Goal: Task Accomplishment & Management: Manage account settings

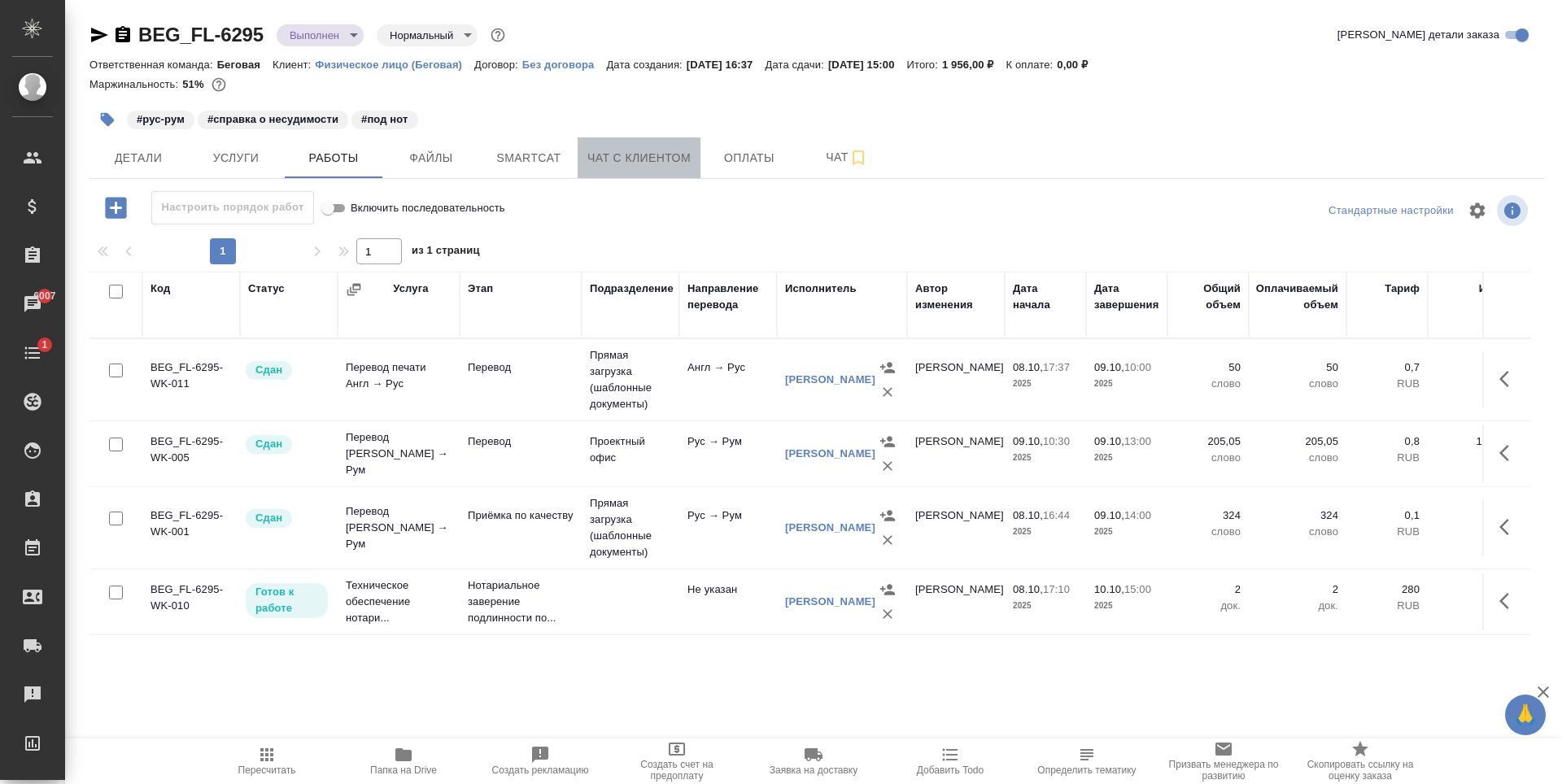
click at [659, 155] on span "Чат с клиентом" at bounding box center [639, 157] width 103 height 20
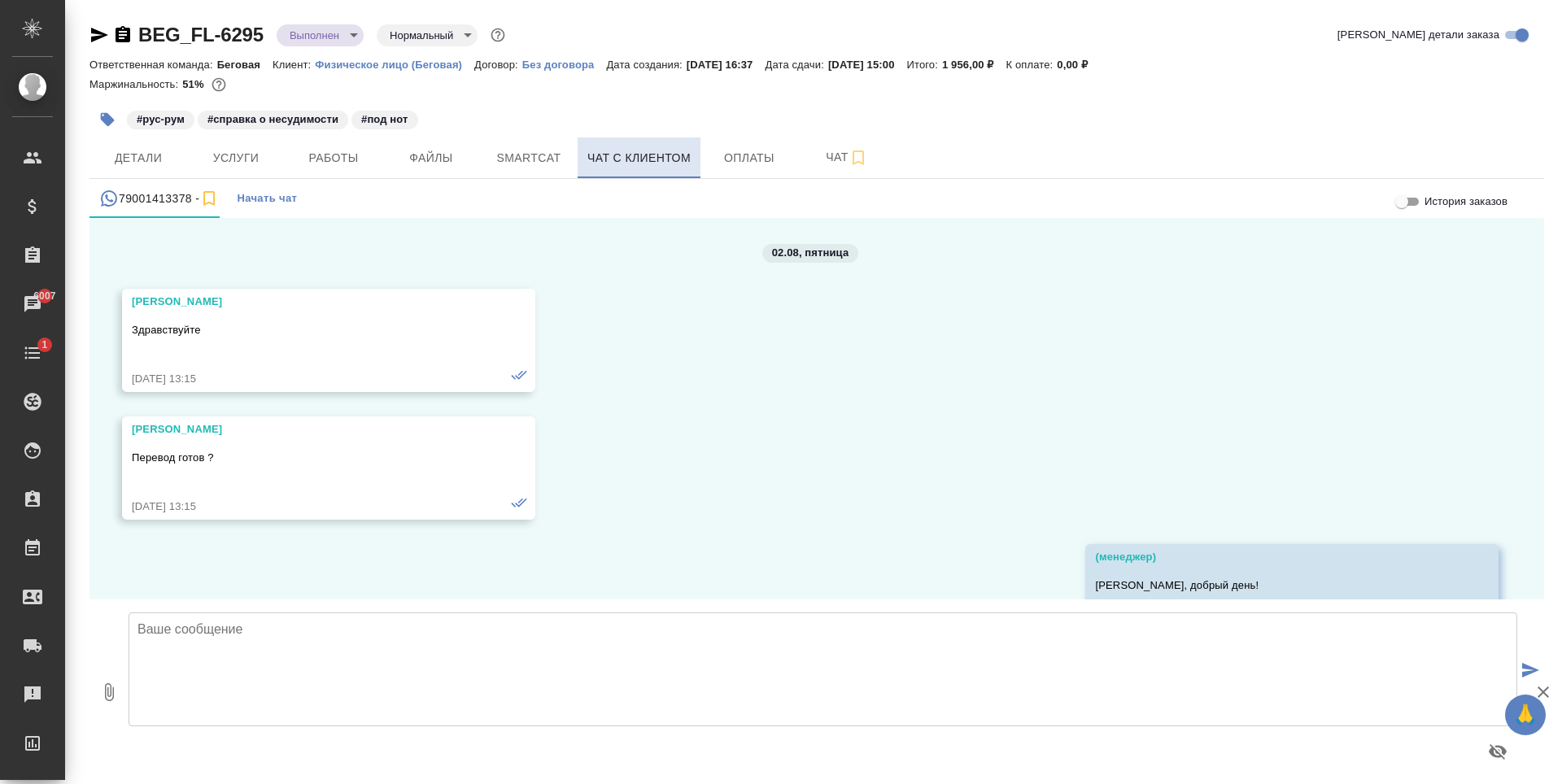
scroll to position [95484, 0]
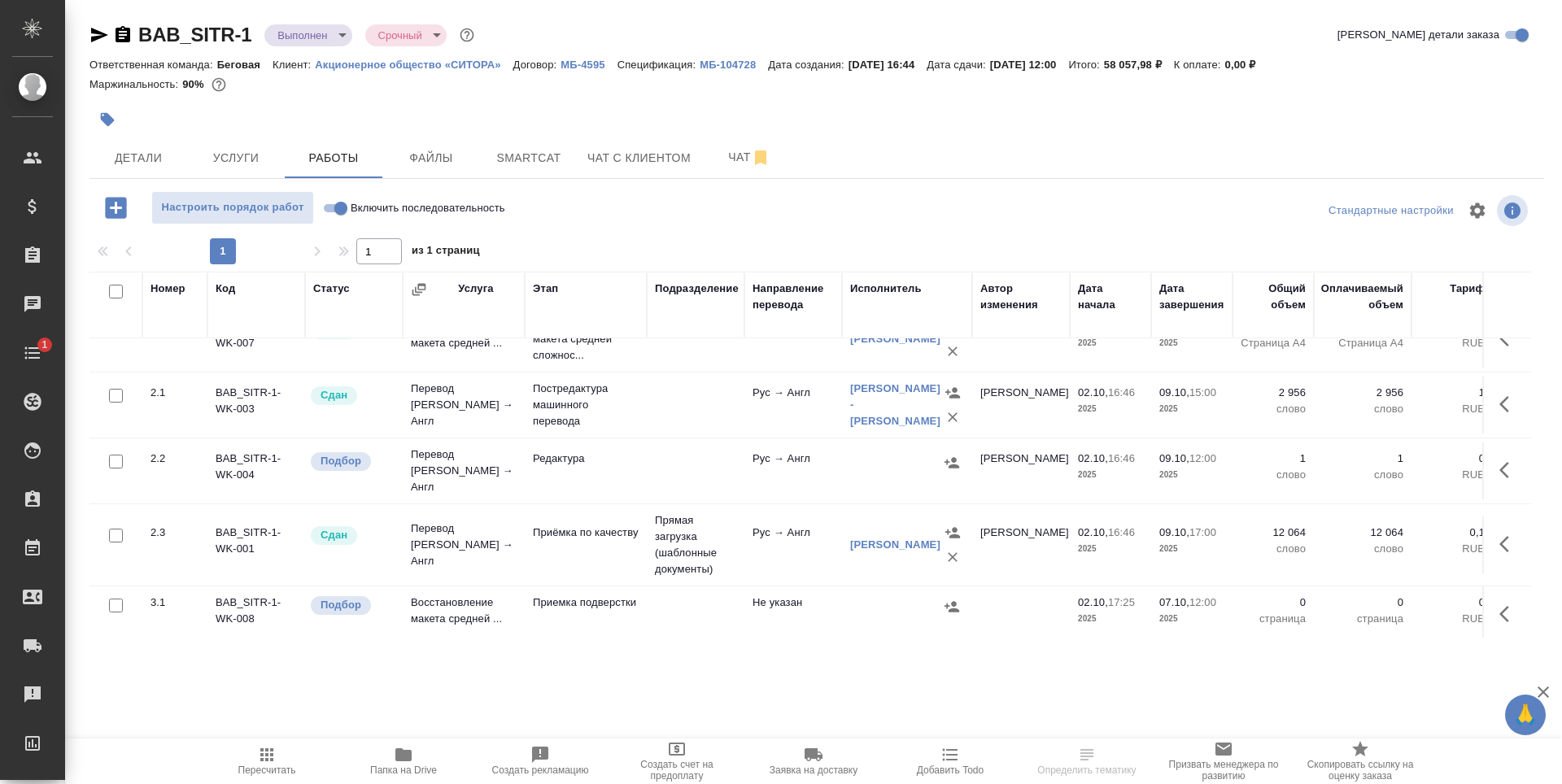
scroll to position [43, 0]
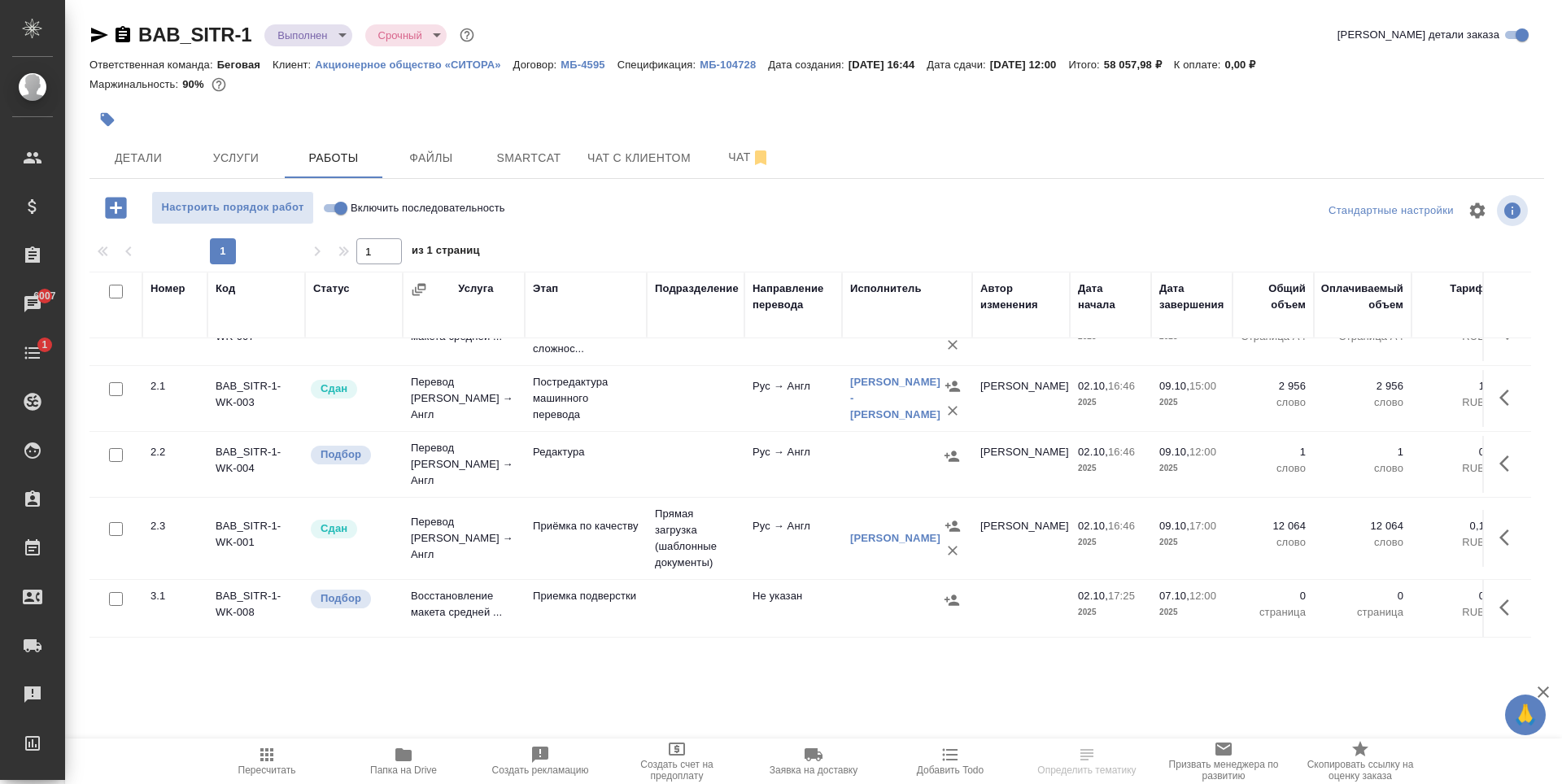
click at [114, 451] on input "checkbox" at bounding box center [116, 455] width 14 height 14
checkbox input "true"
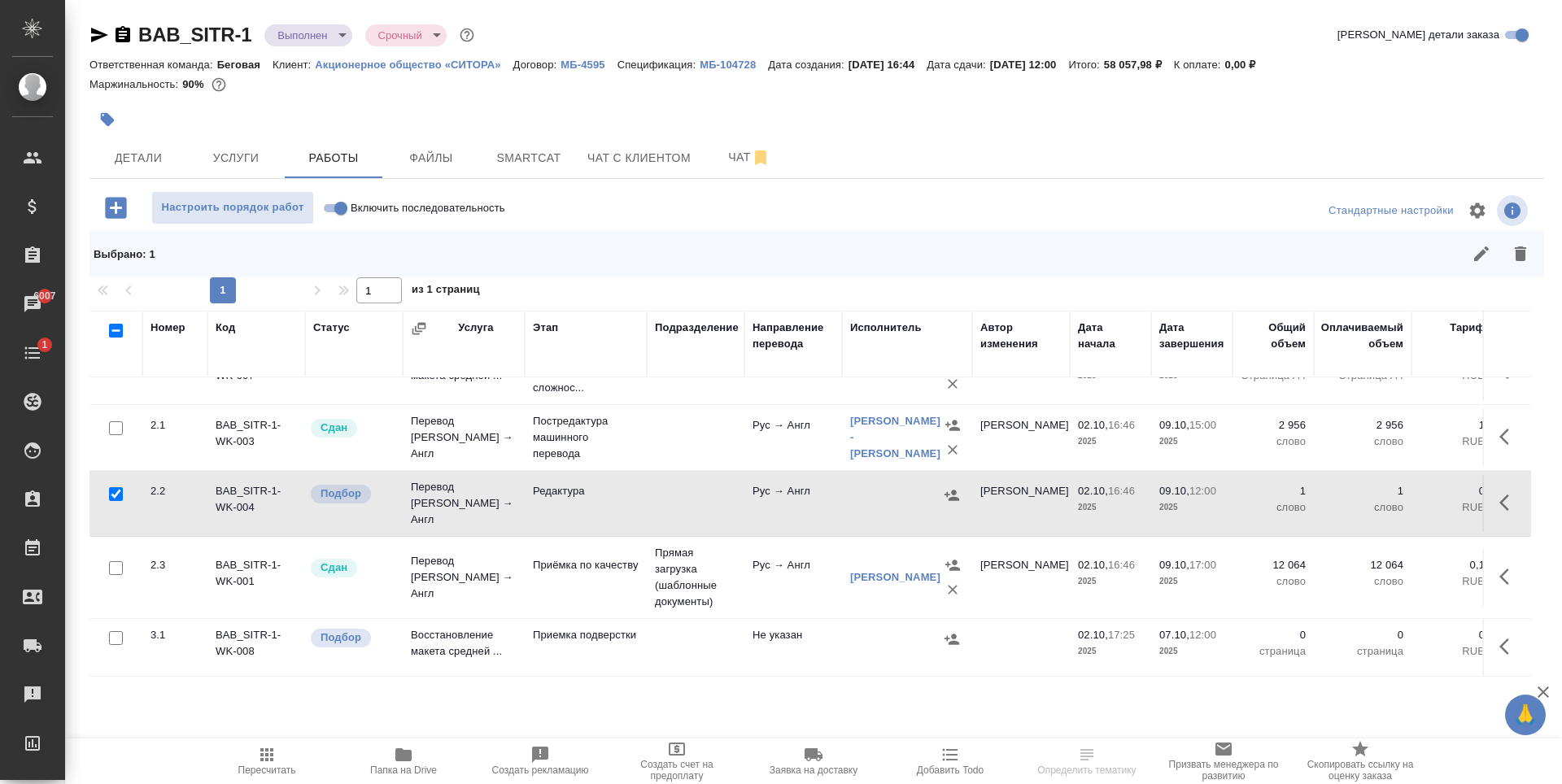
click at [119, 631] on input "checkbox" at bounding box center [116, 638] width 14 height 14
checkbox input "true"
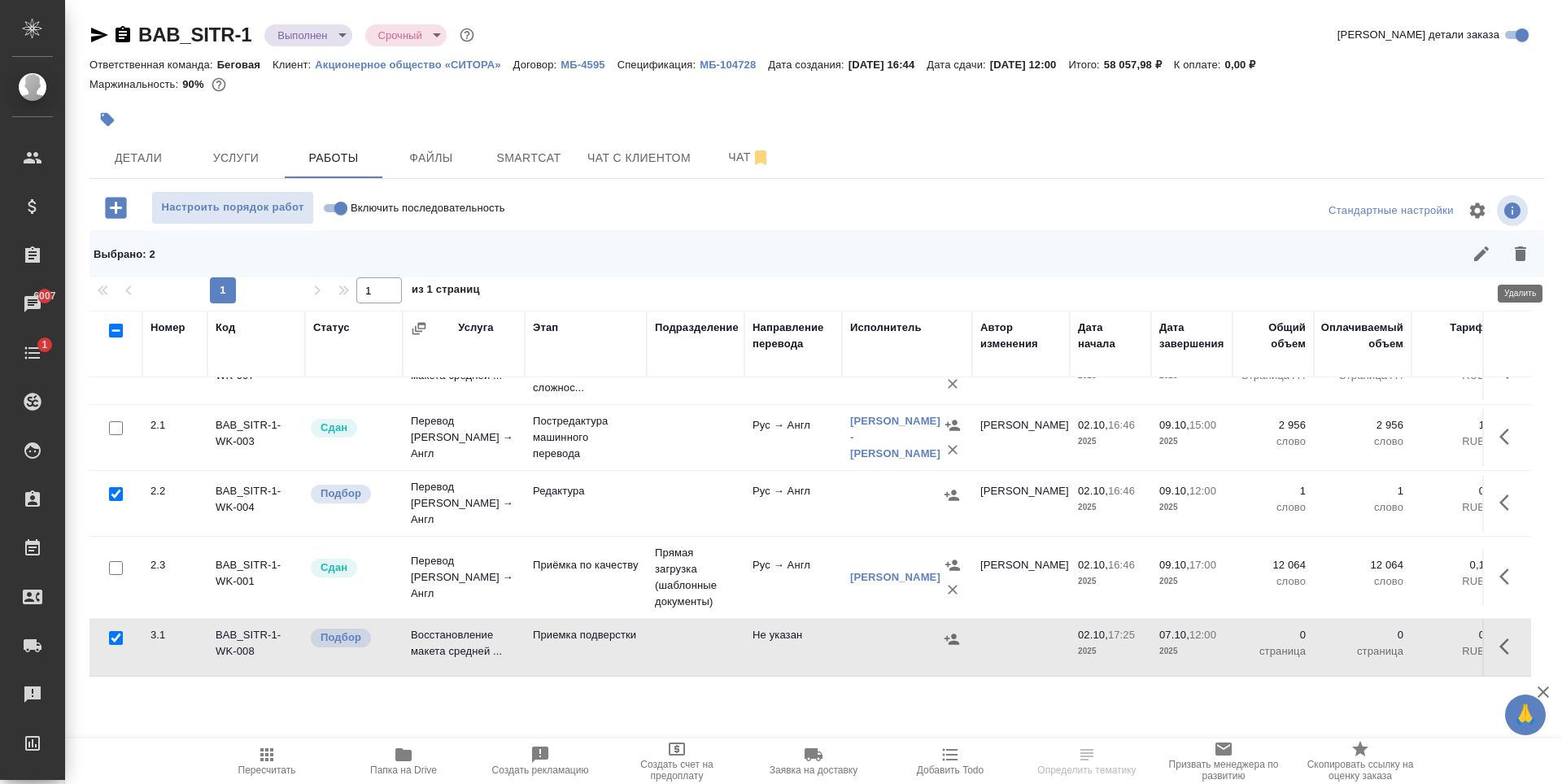
click at [1522, 257] on icon "button" at bounding box center [1520, 253] width 11 height 15
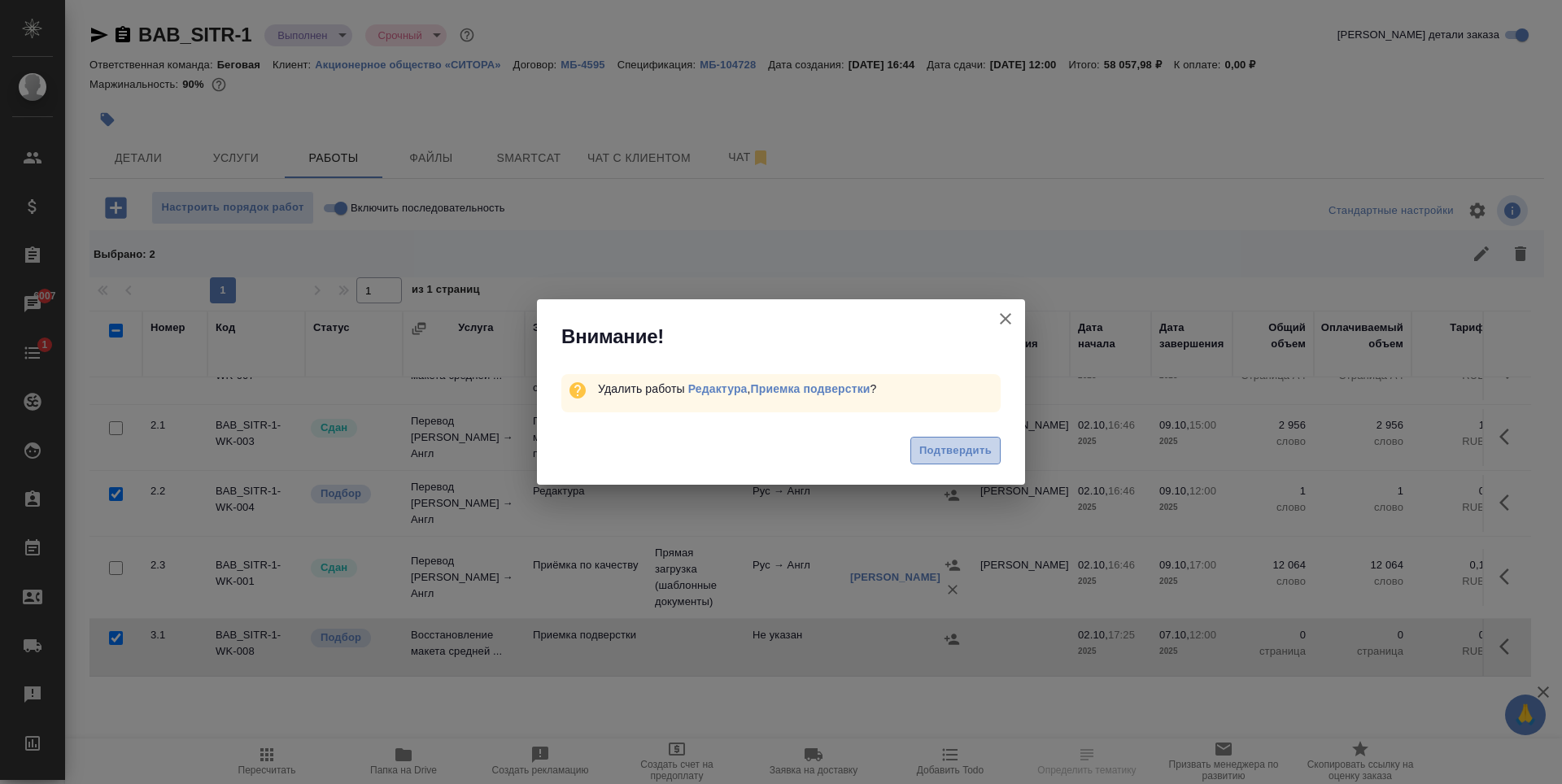
click at [968, 451] on span "Подтвердить" at bounding box center [955, 450] width 73 height 18
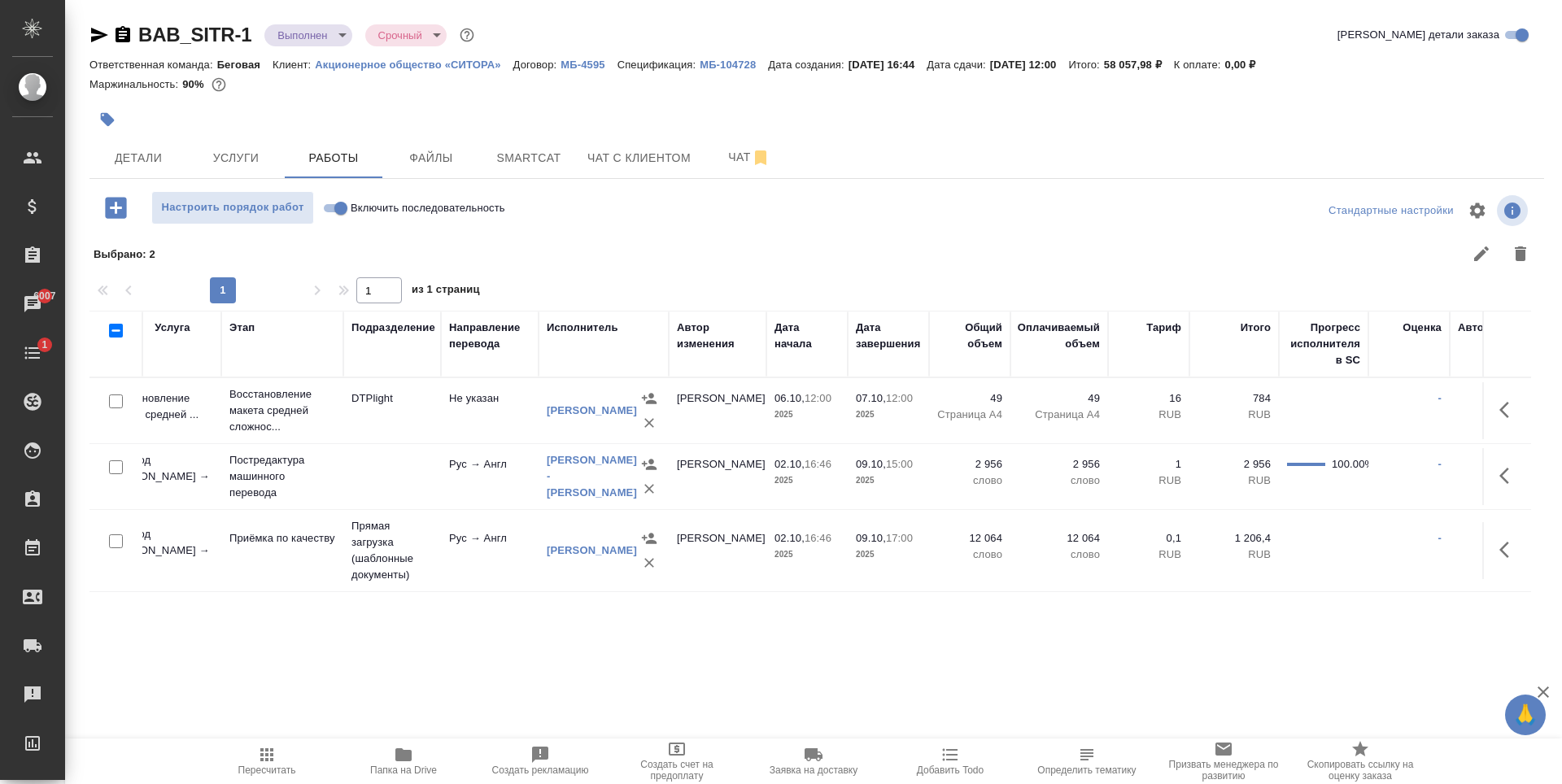
scroll to position [0, 0]
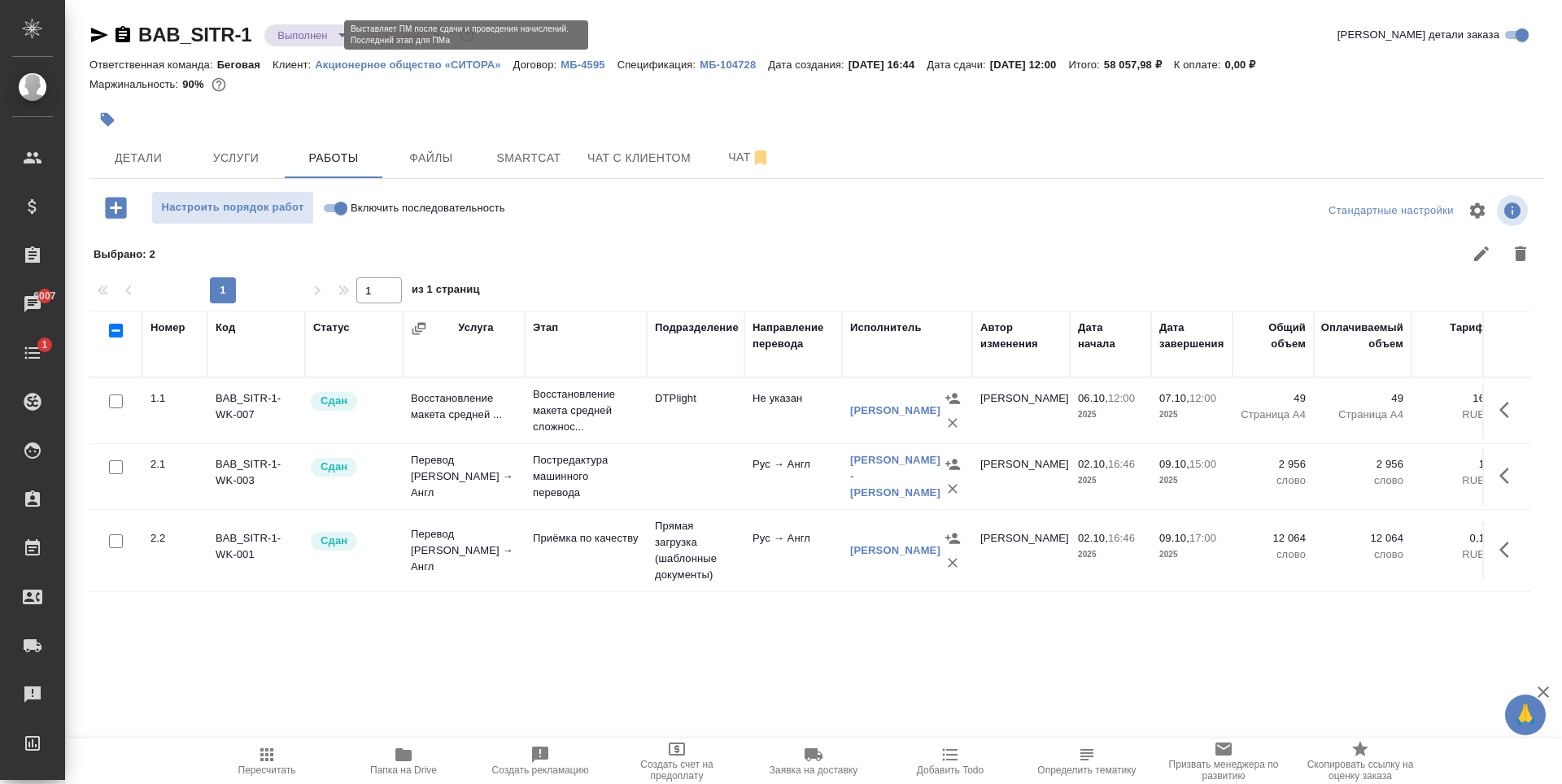
click at [321, 38] on body "🙏 .cls-1 fill:#fff; AWATERA Antonova Kristina Клиенты Спецификации Заказы 6007 …" at bounding box center [781, 392] width 1562 height 784
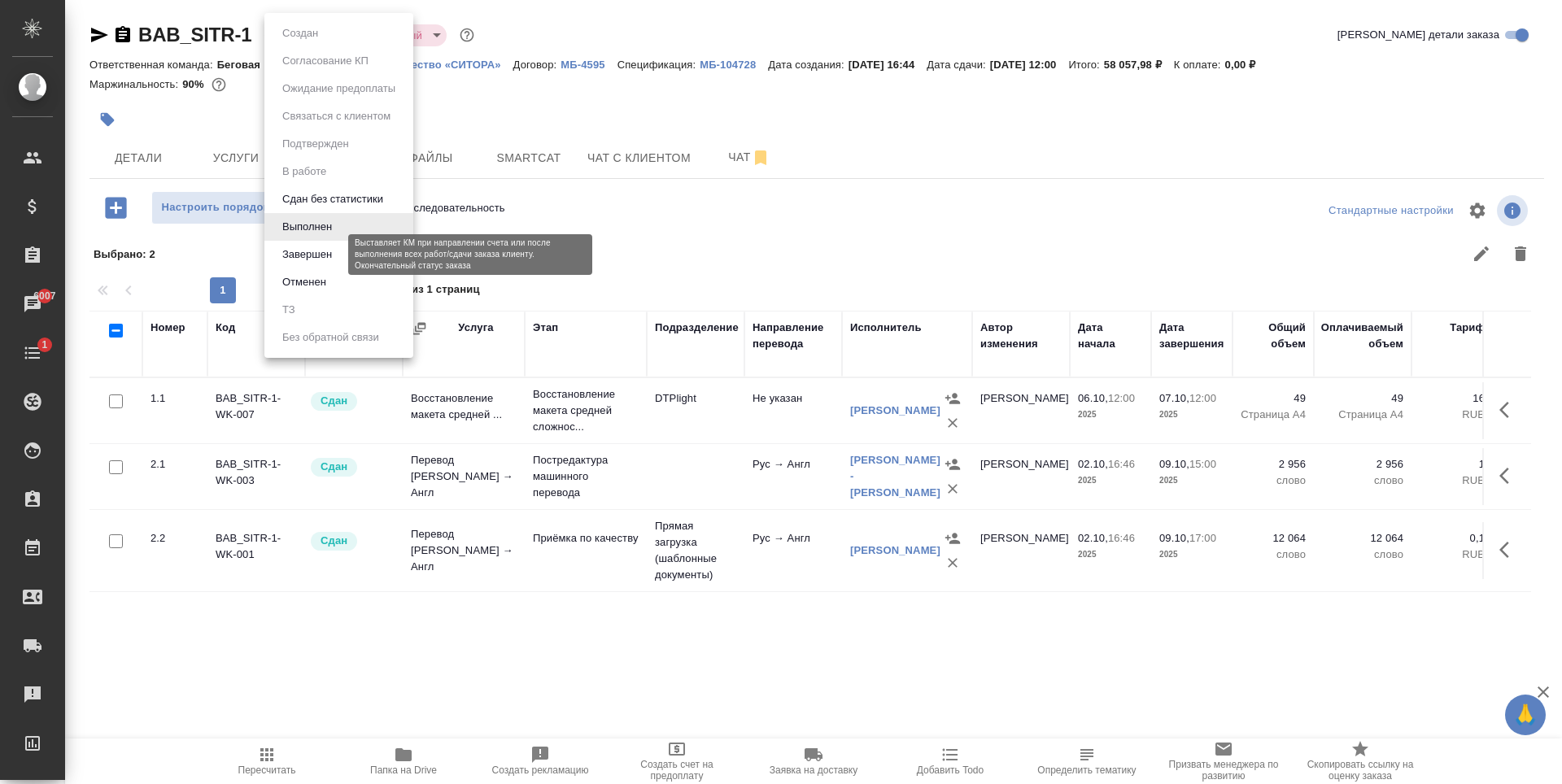
click at [325, 259] on button "Завершен" at bounding box center [307, 254] width 59 height 17
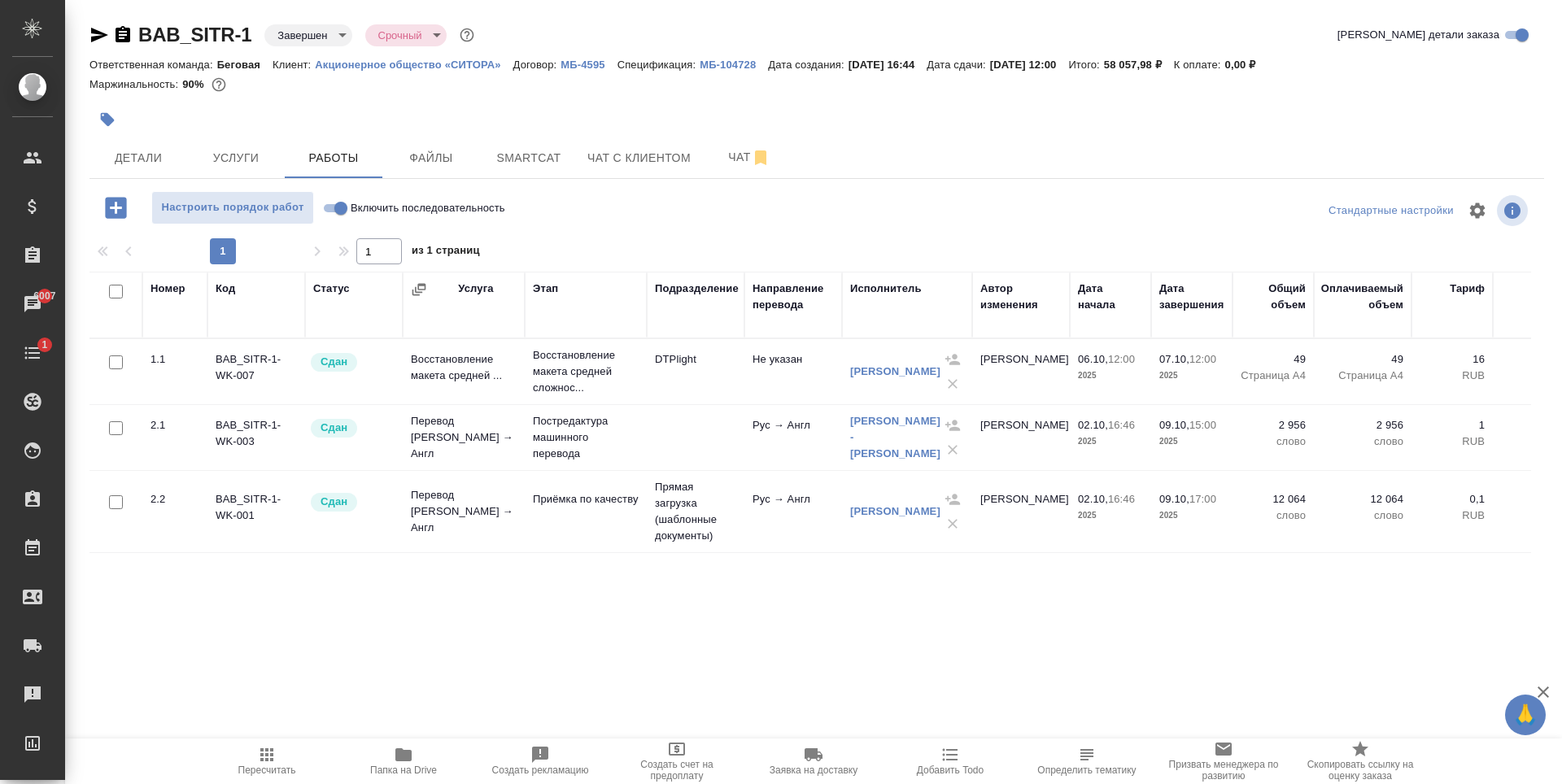
click at [713, 65] on p "МБ-104728" at bounding box center [734, 65] width 68 height 12
click at [805, 153] on div "Детали Услуги Работы Файлы Smartcat Чат с клиентом Чат" at bounding box center [816, 157] width 1455 height 41
click at [778, 159] on span "Чат" at bounding box center [749, 157] width 78 height 20
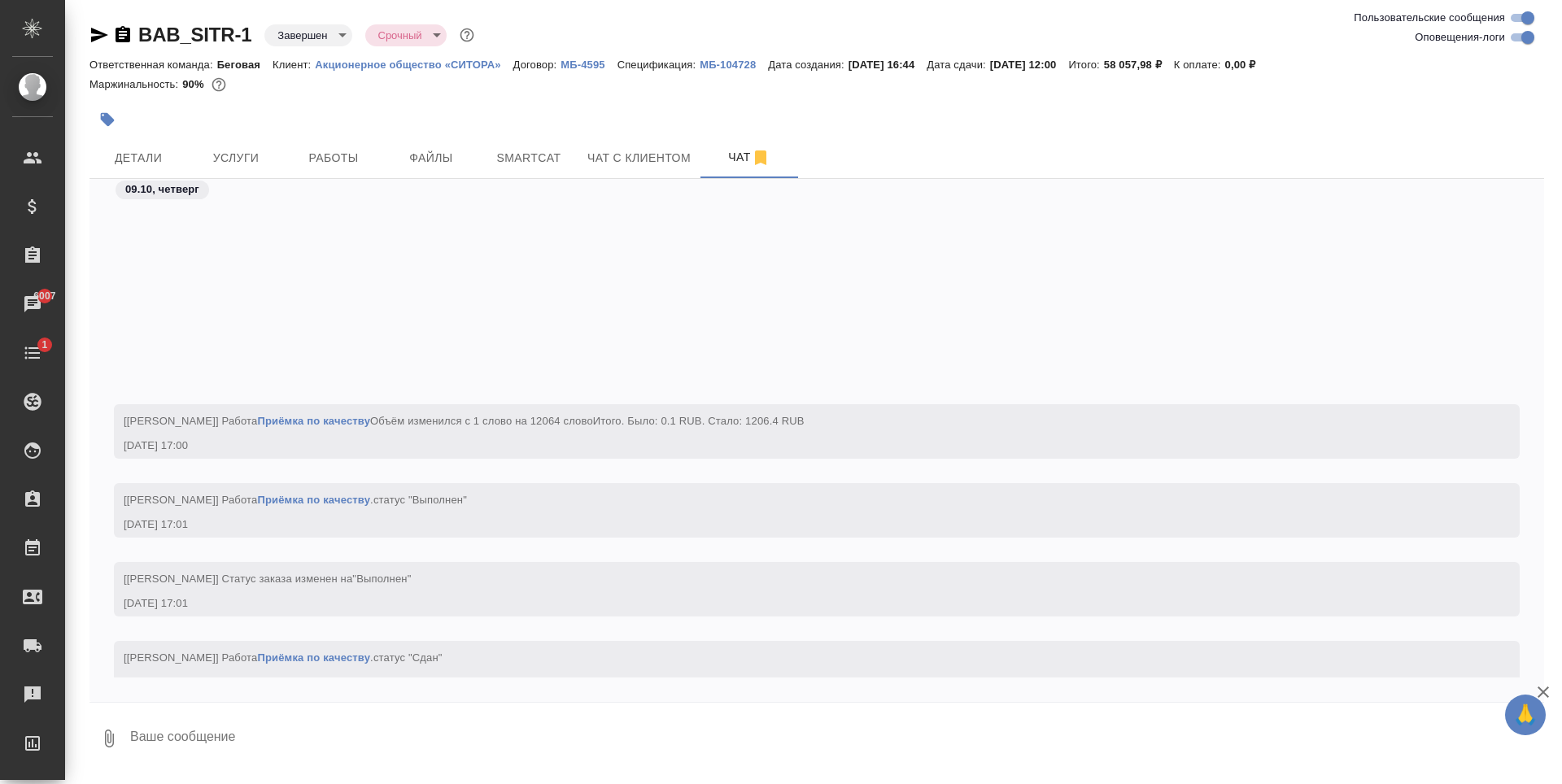
scroll to position [3958, 0]
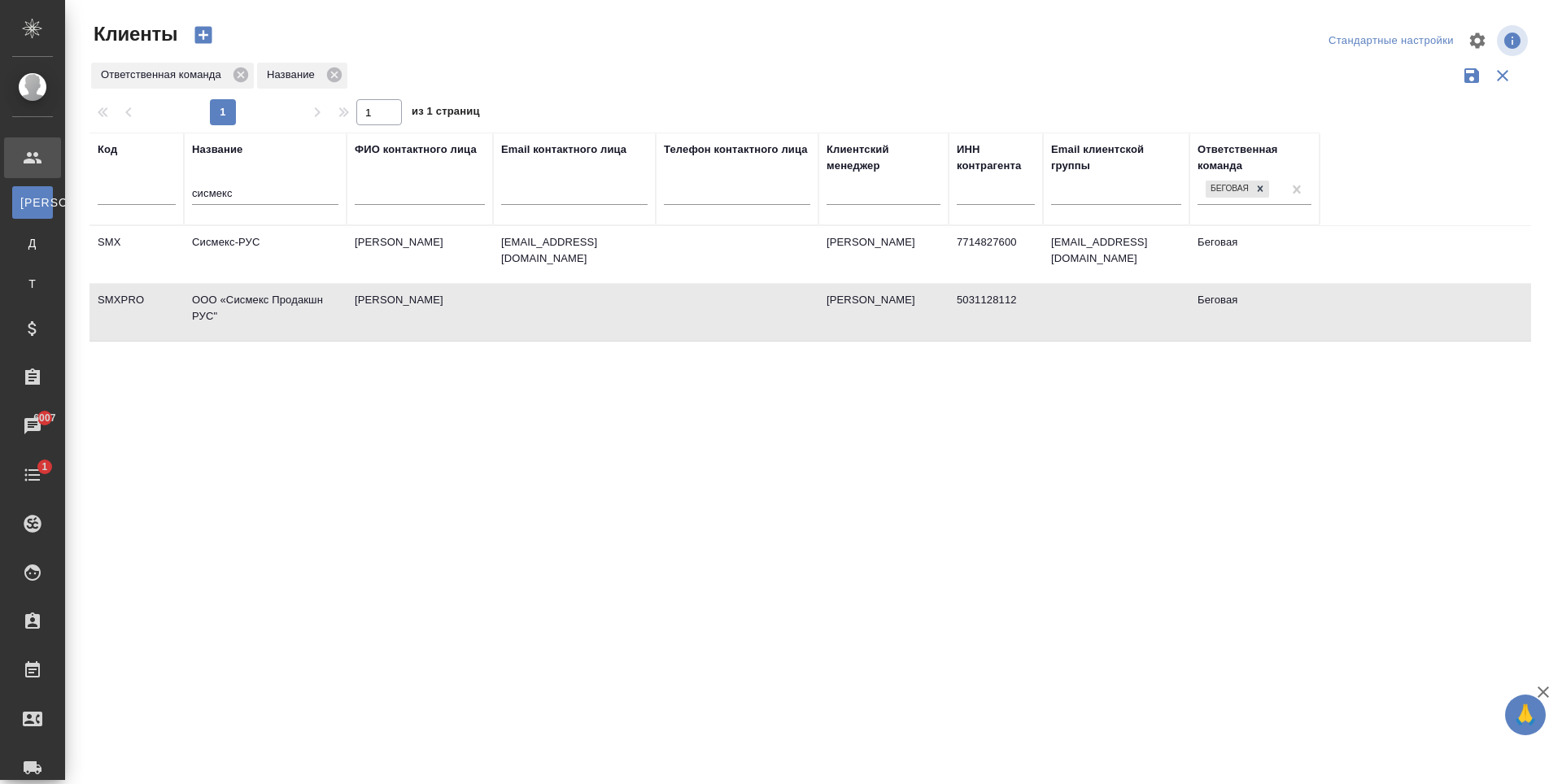
select select "RU"
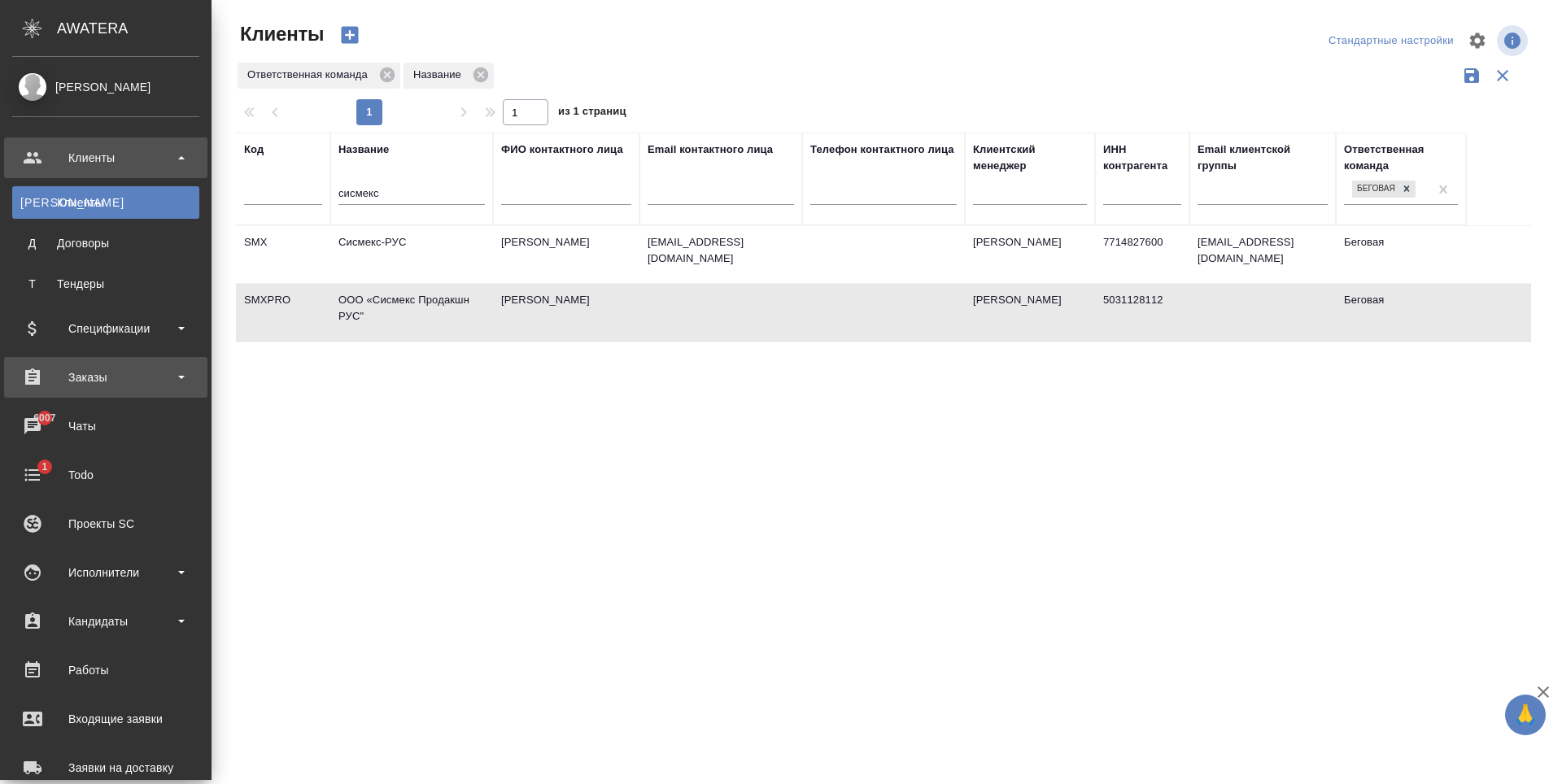
click at [121, 380] on div "Заказы" at bounding box center [106, 377] width 187 height 24
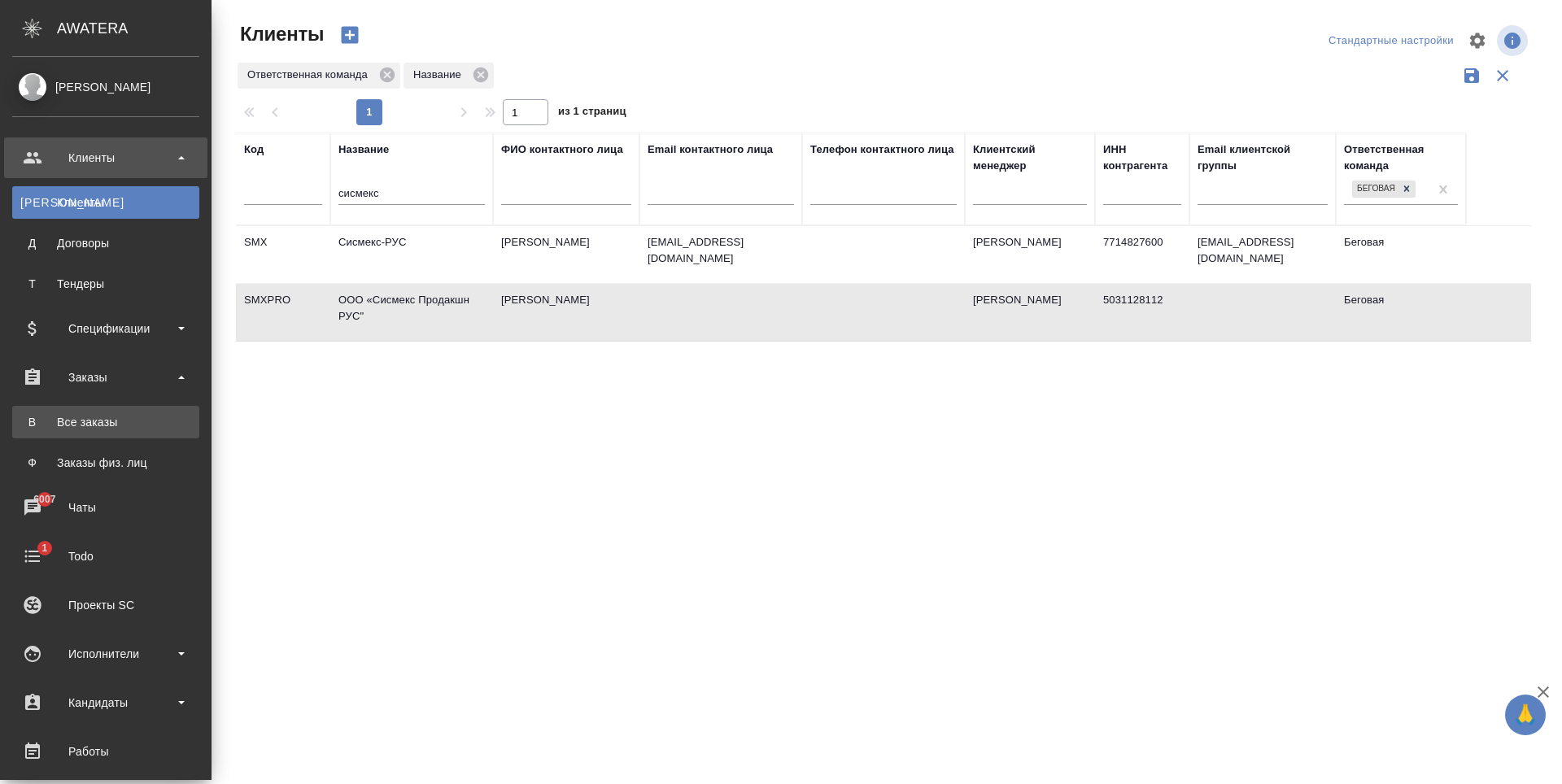
click at [115, 411] on link "В Все заказы" at bounding box center [106, 422] width 187 height 32
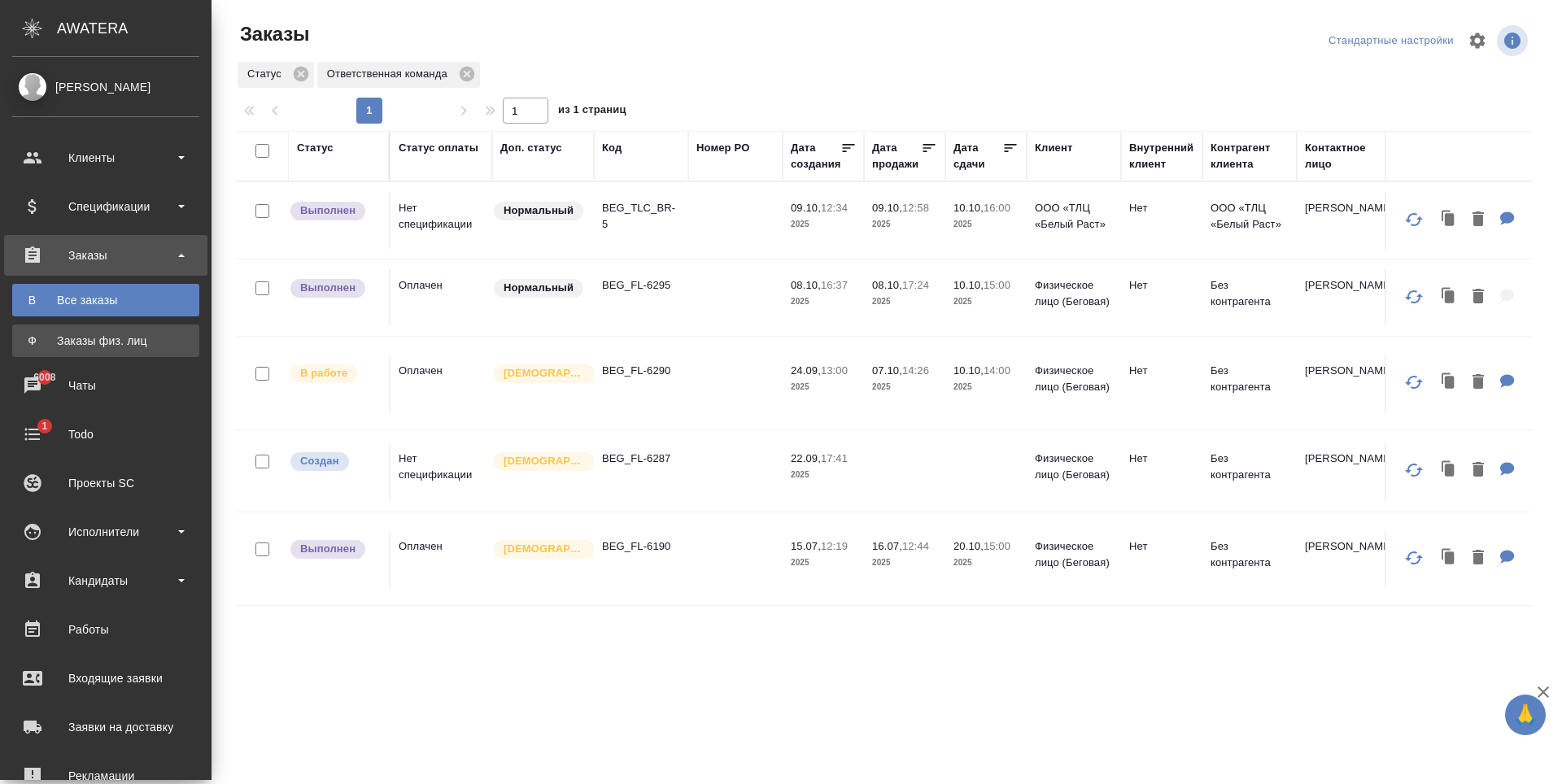
click at [38, 329] on link "Ф Заказы физ. лиц" at bounding box center [106, 340] width 187 height 32
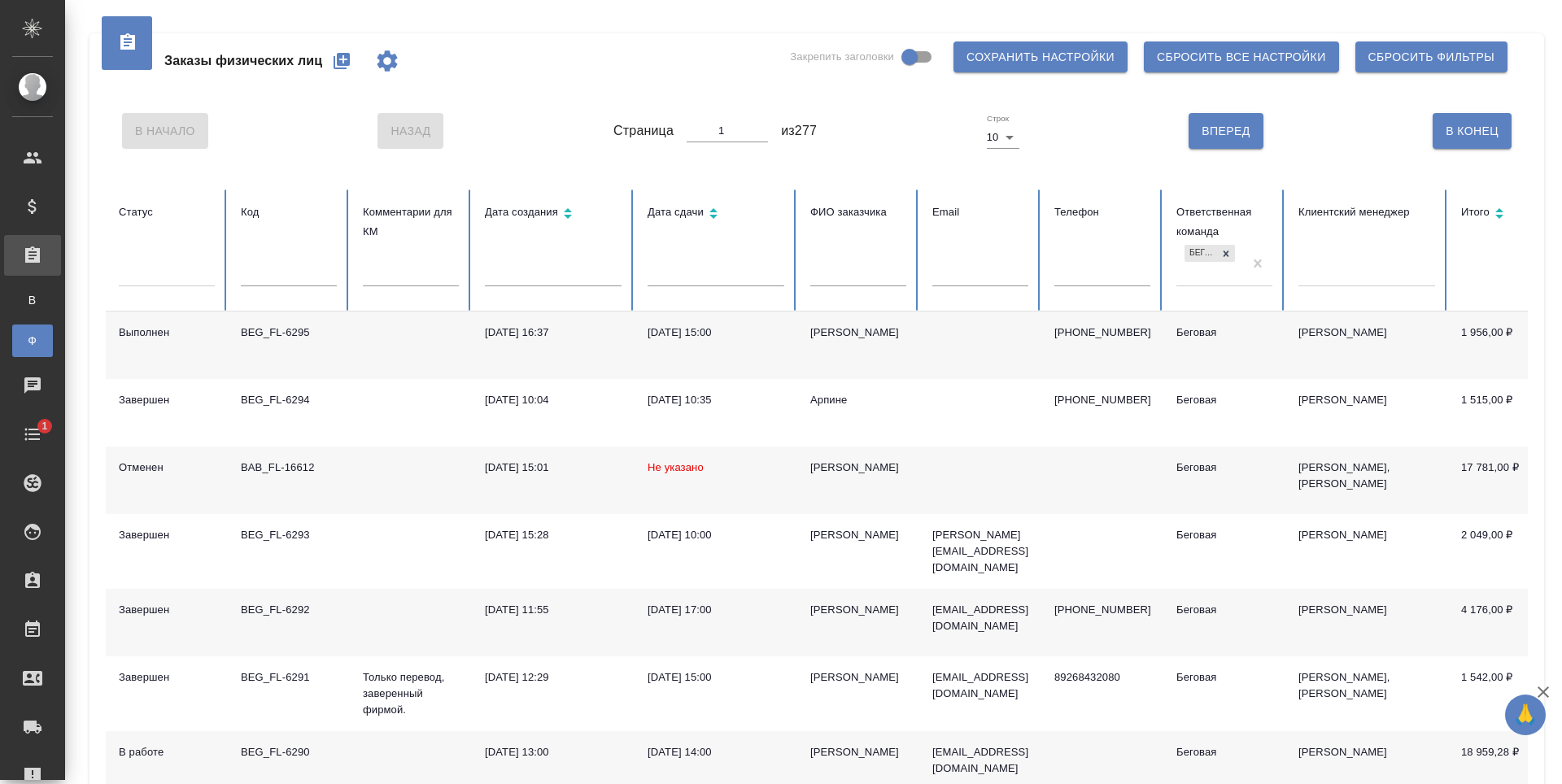
click at [352, 58] on button "button" at bounding box center [342, 60] width 39 height 39
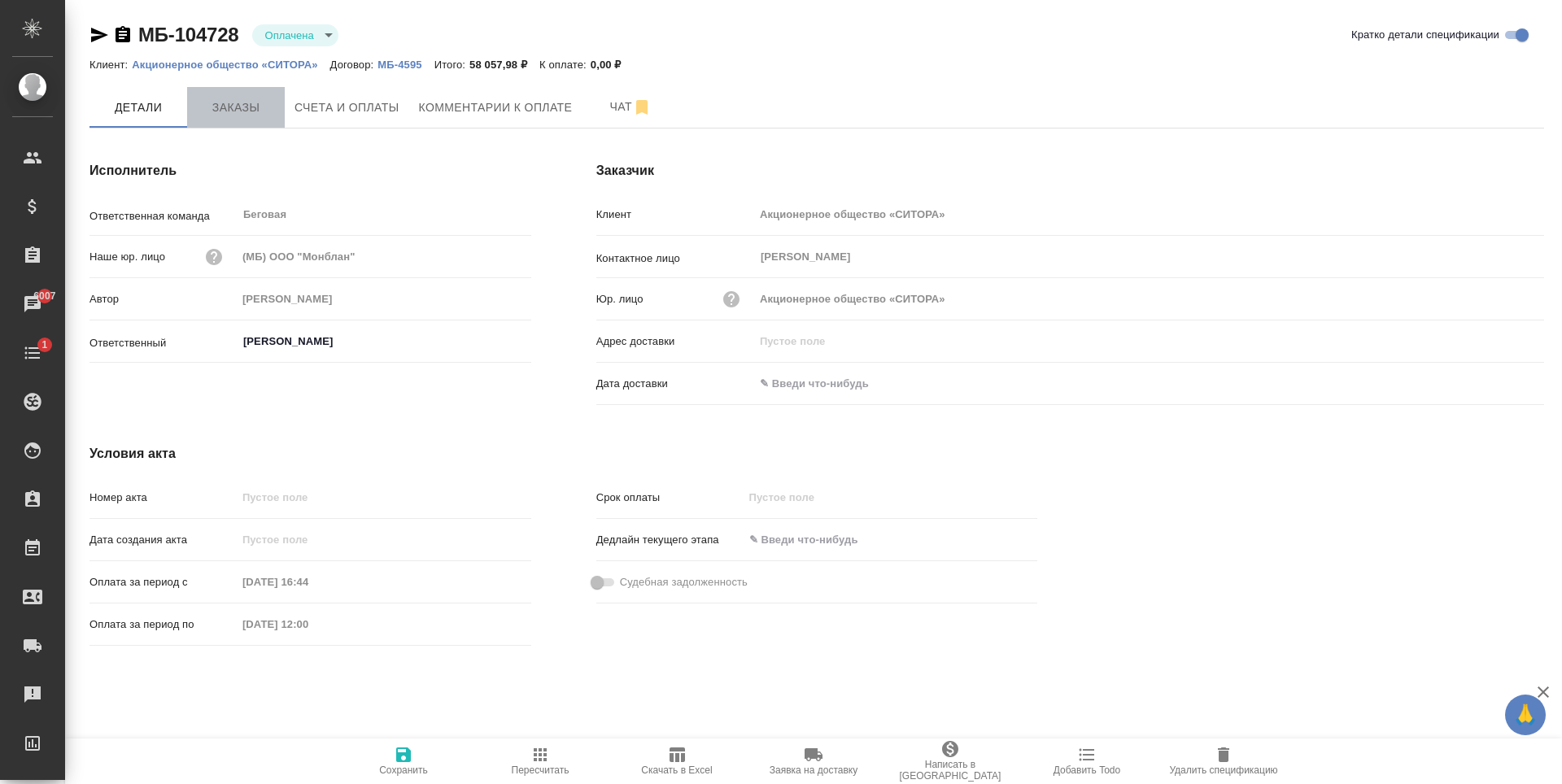
click at [262, 112] on span "Заказы" at bounding box center [235, 107] width 78 height 20
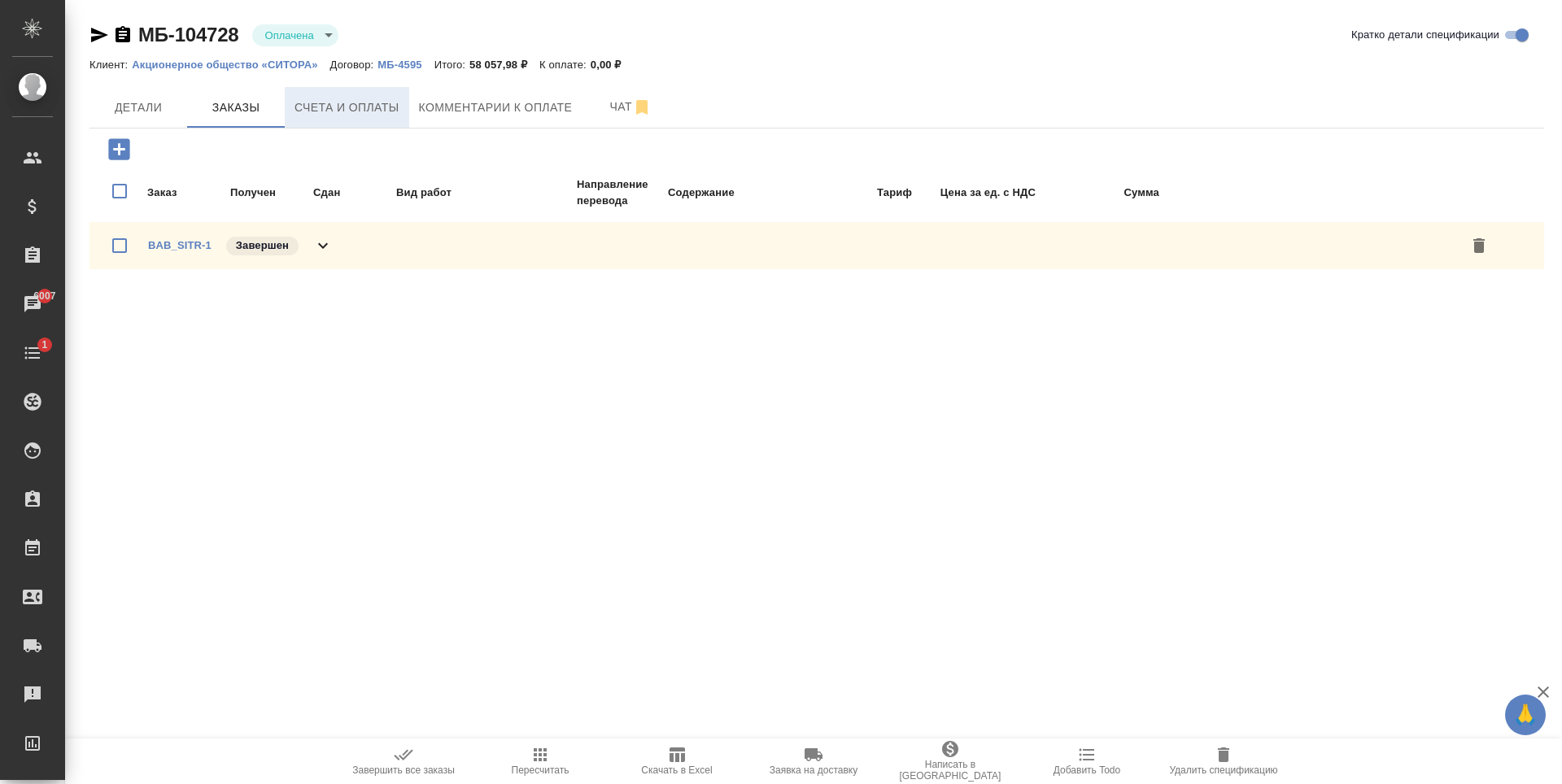
click at [406, 100] on button "Счета и оплаты" at bounding box center [347, 107] width 124 height 41
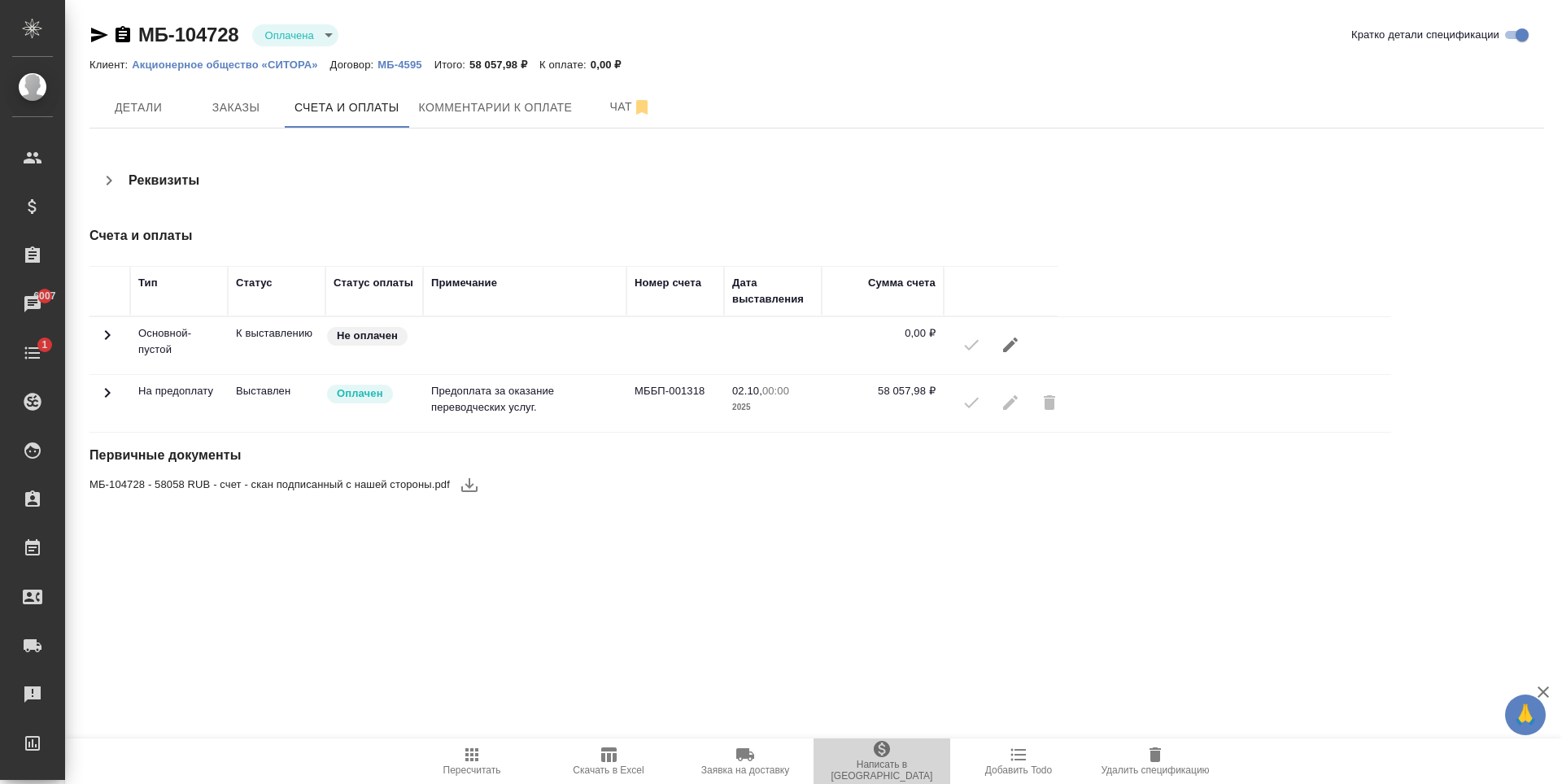
click at [850, 765] on span "Написать в [GEOGRAPHIC_DATA]" at bounding box center [881, 770] width 117 height 23
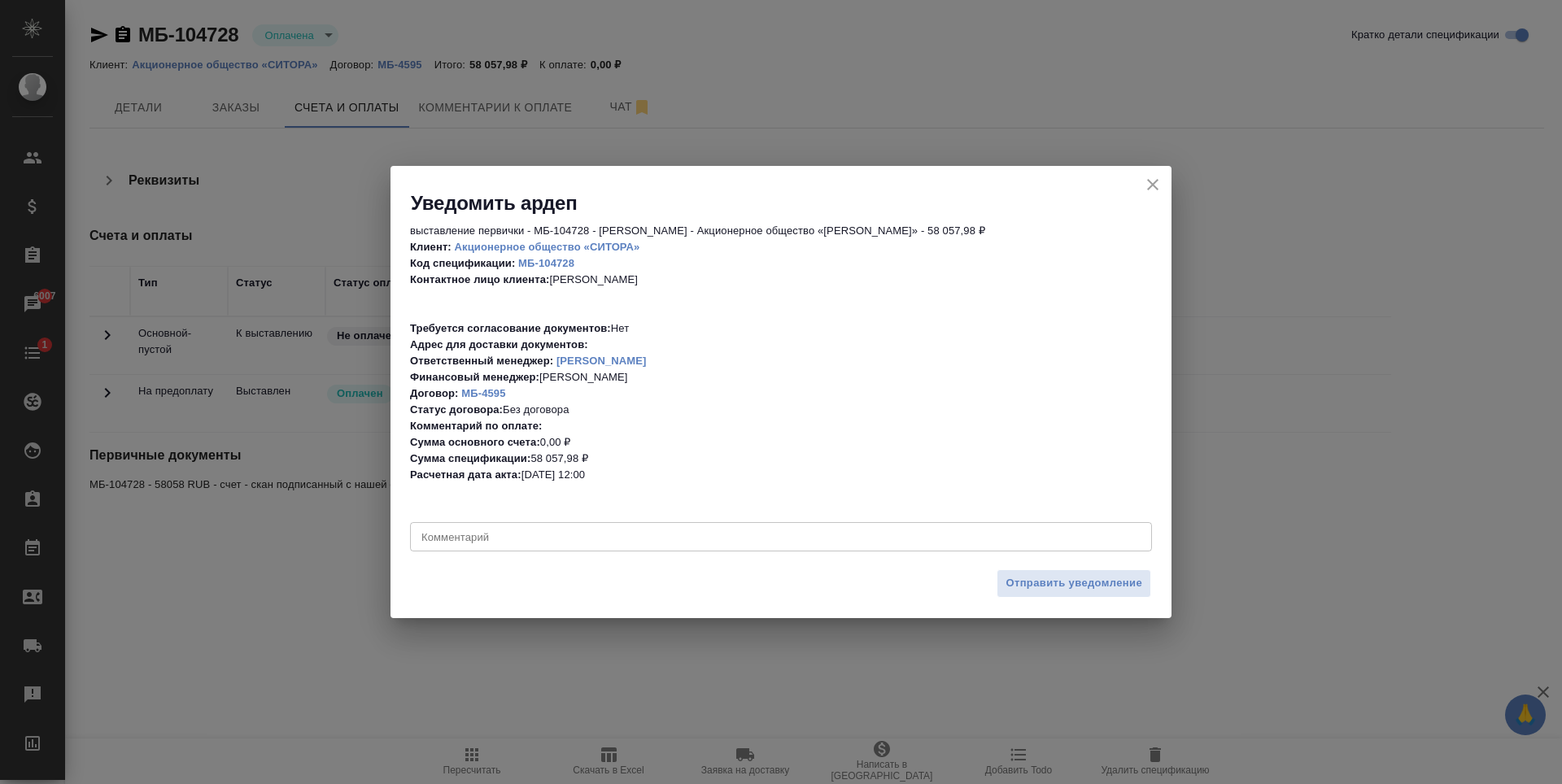
click at [642, 529] on div "x Комментарий" at bounding box center [780, 537] width 742 height 30
click at [1165, 190] on h2 "Уведомить ардеп" at bounding box center [791, 203] width 761 height 26
click at [1160, 176] on icon "close" at bounding box center [1152, 184] width 19 height 19
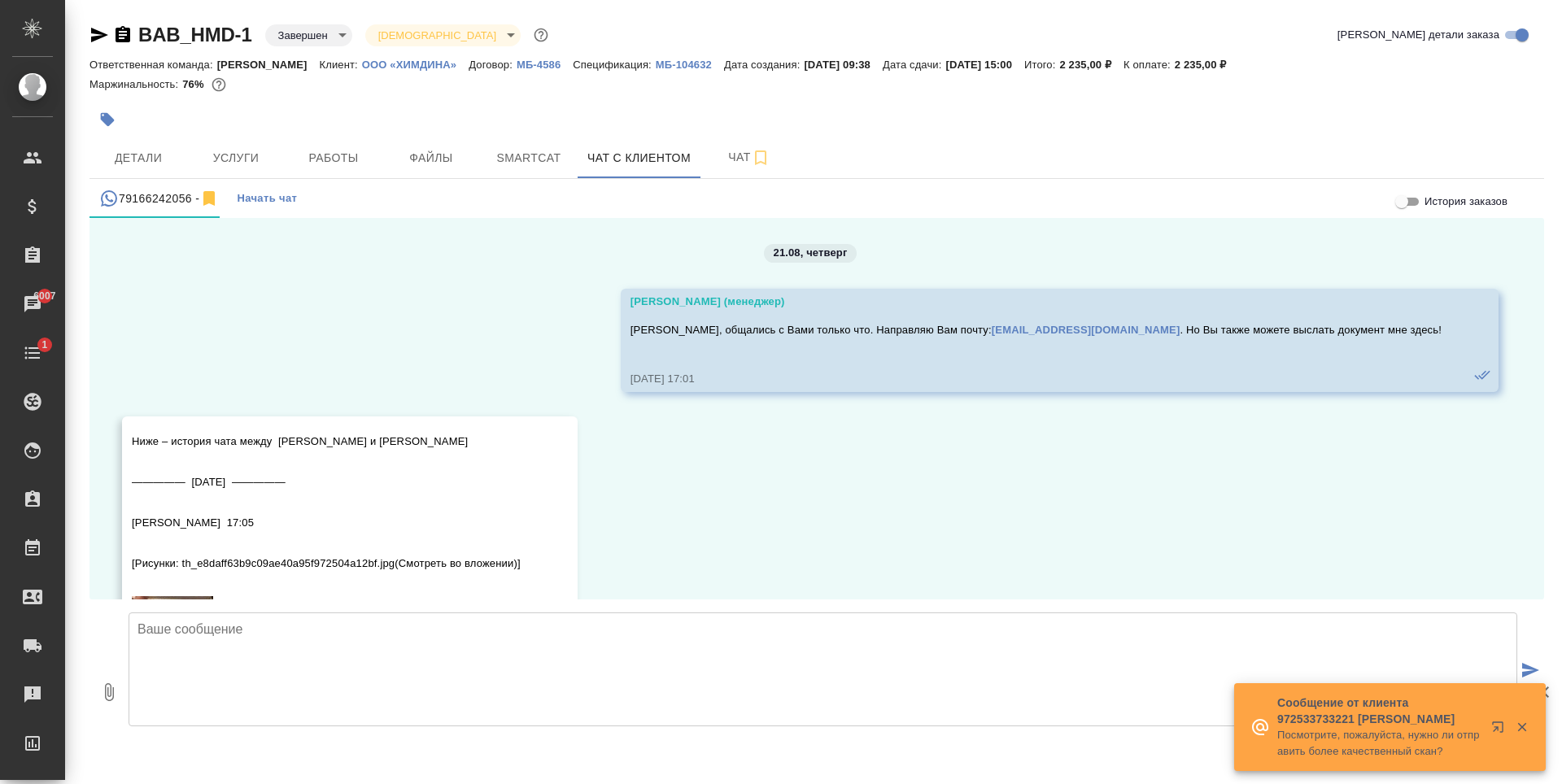
scroll to position [13110, 0]
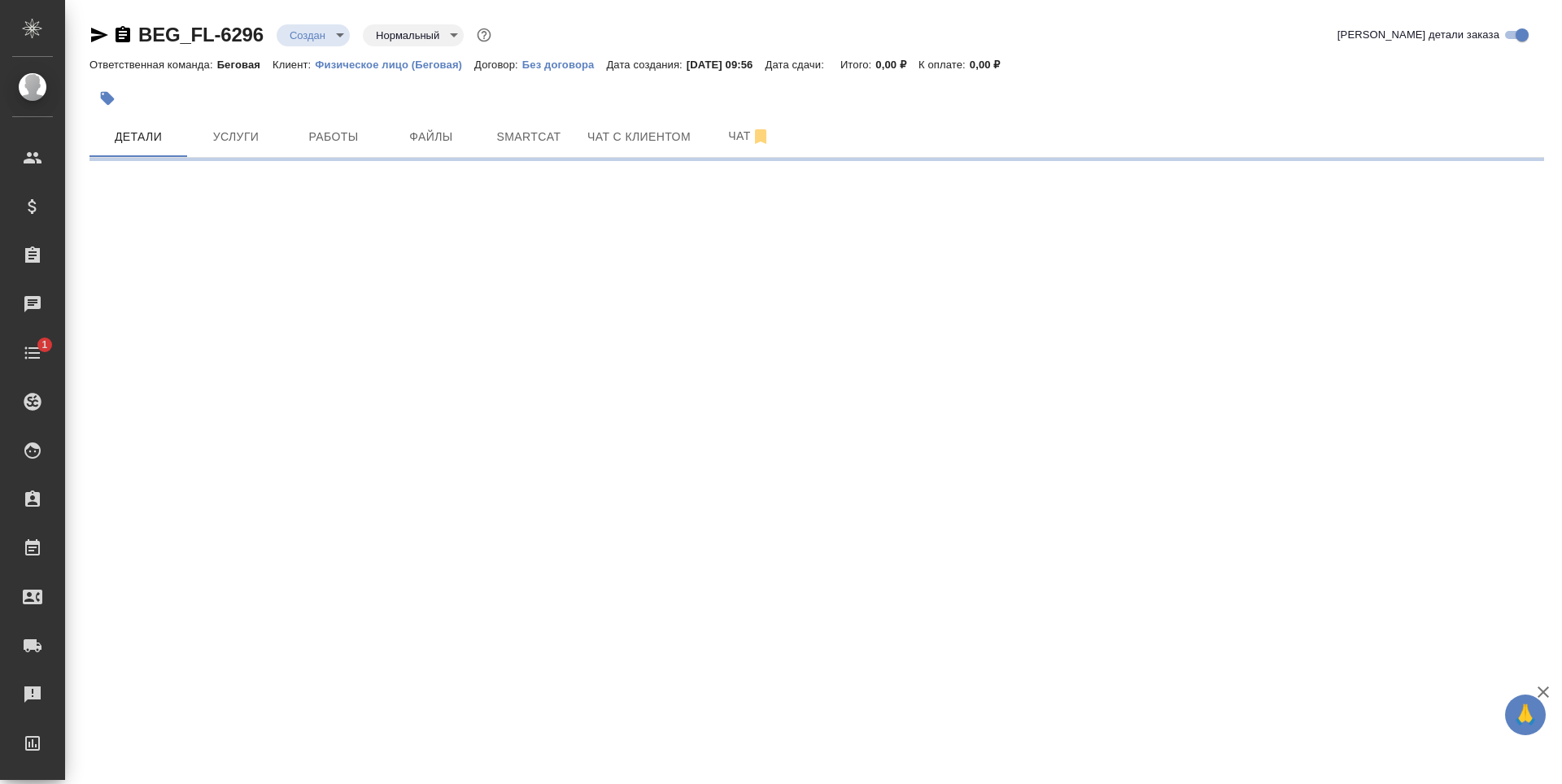
select select "RU"
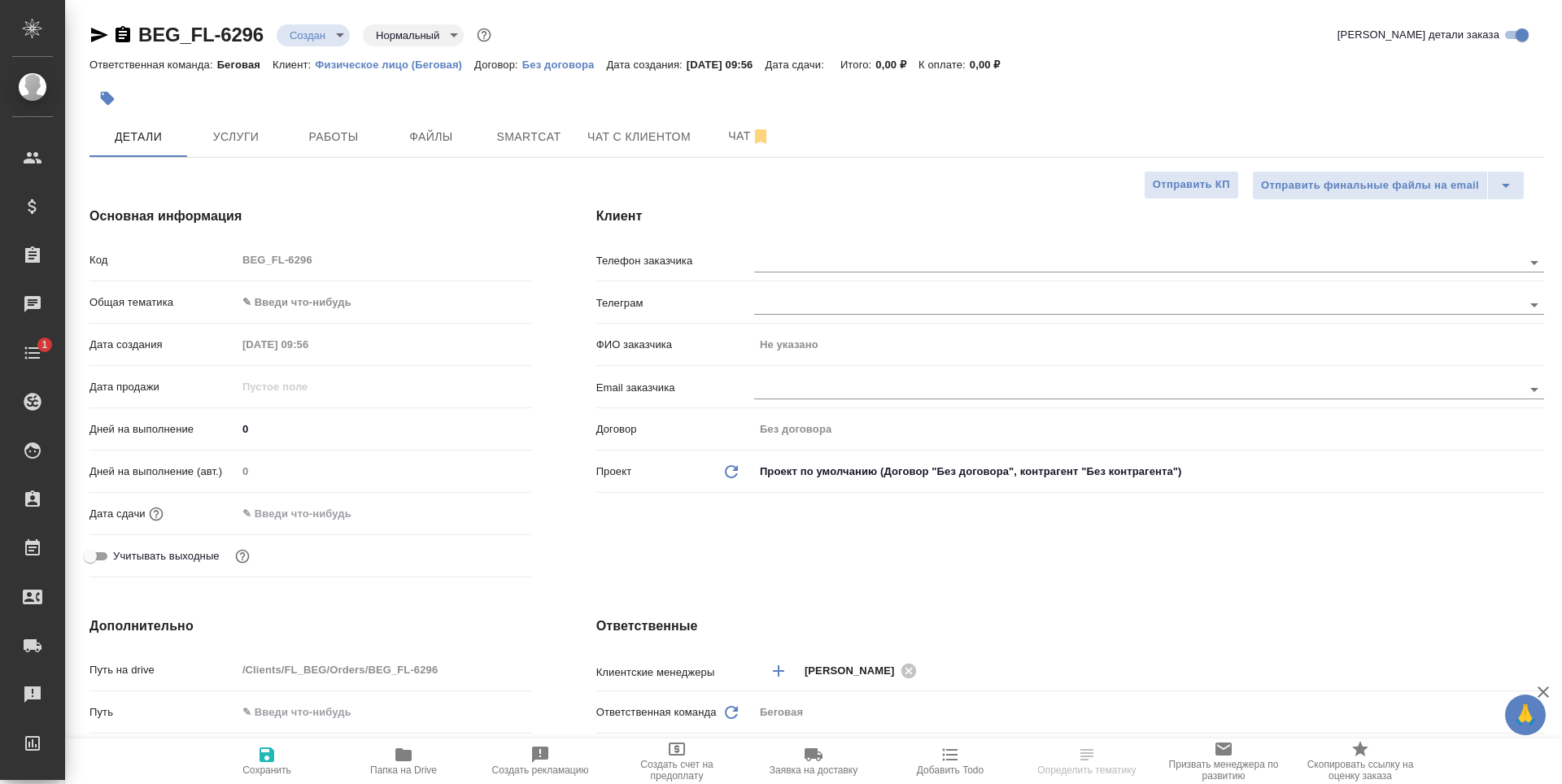
type textarea "x"
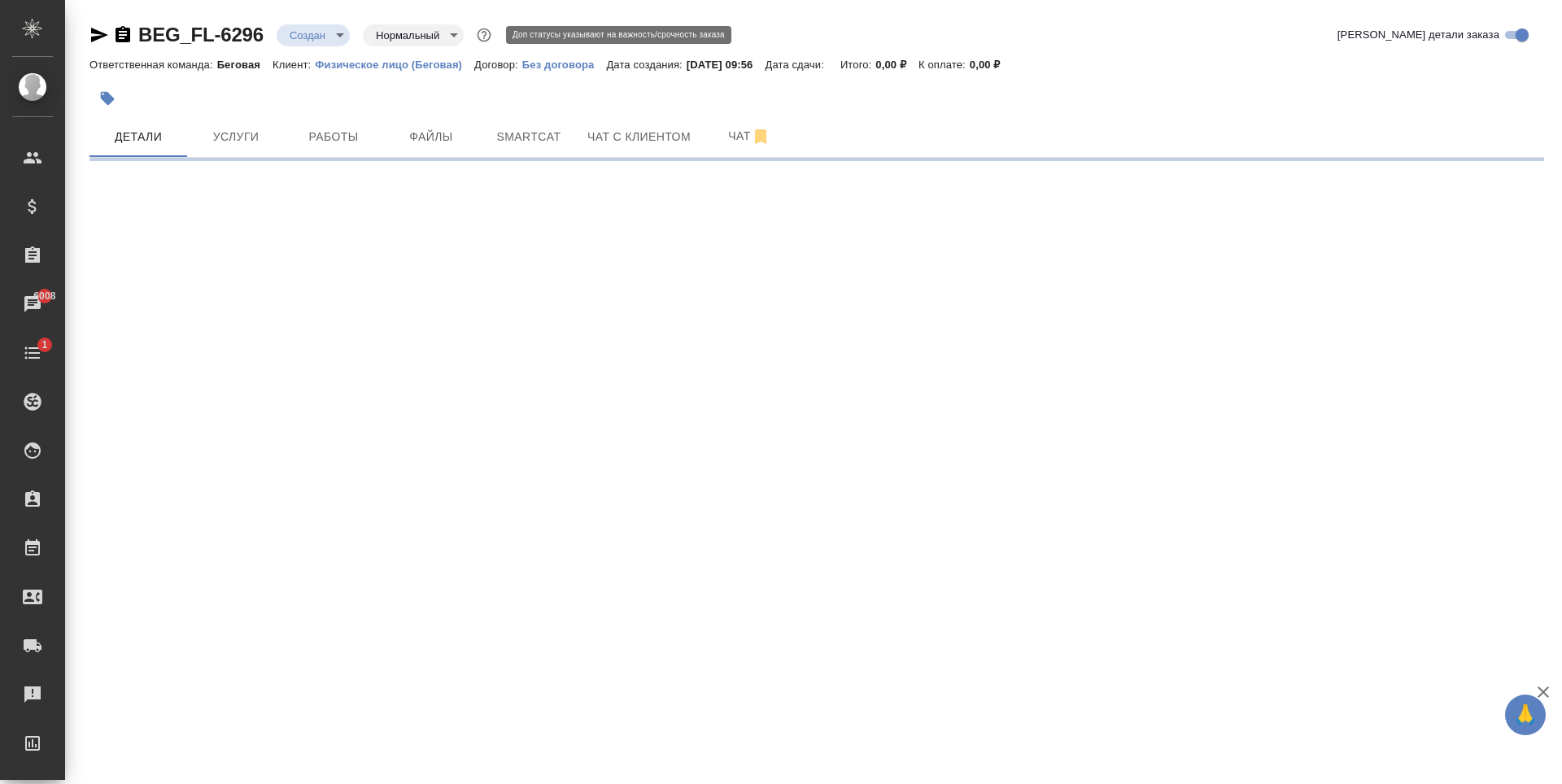
select select "RU"
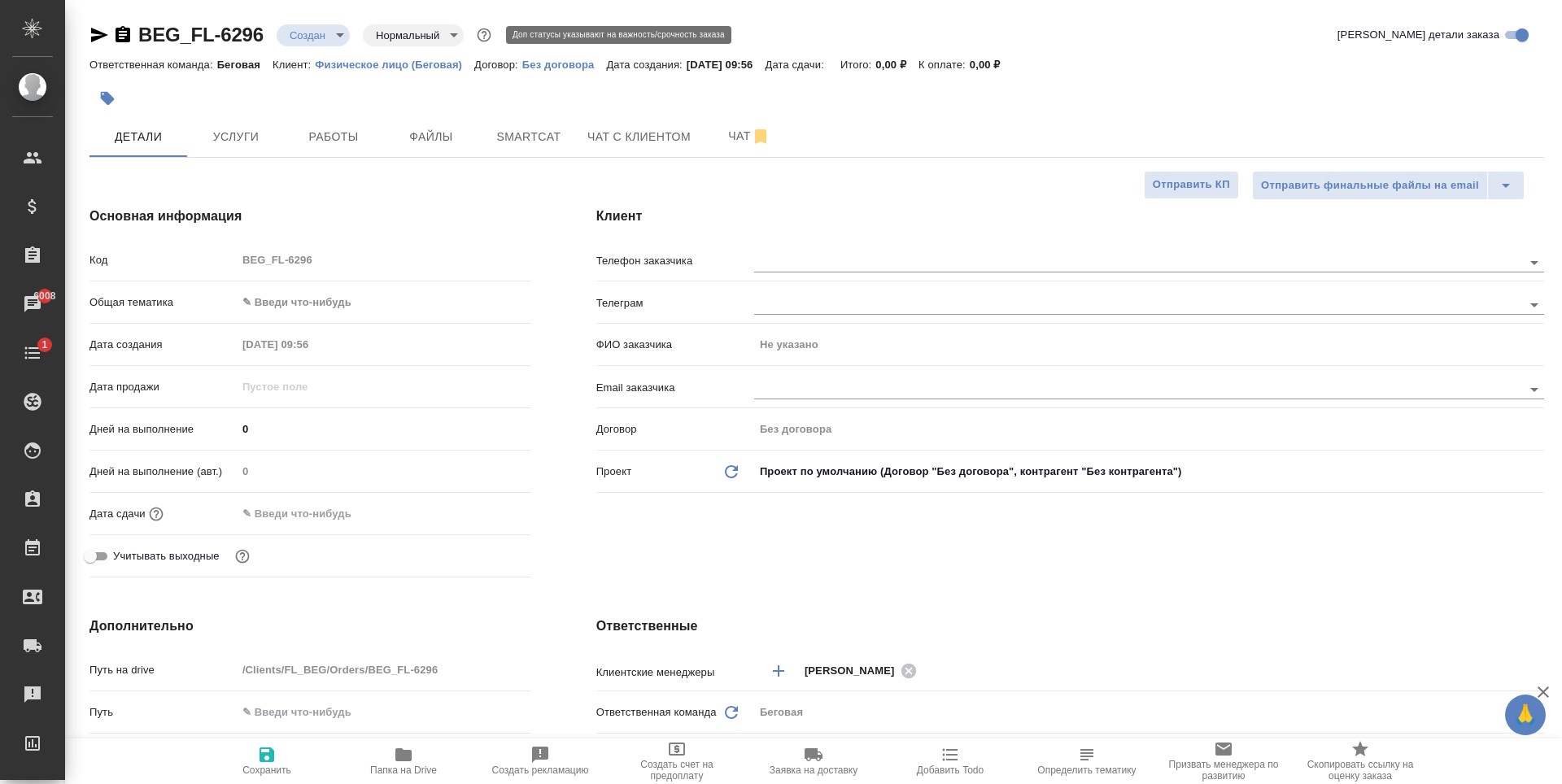
type textarea "x"
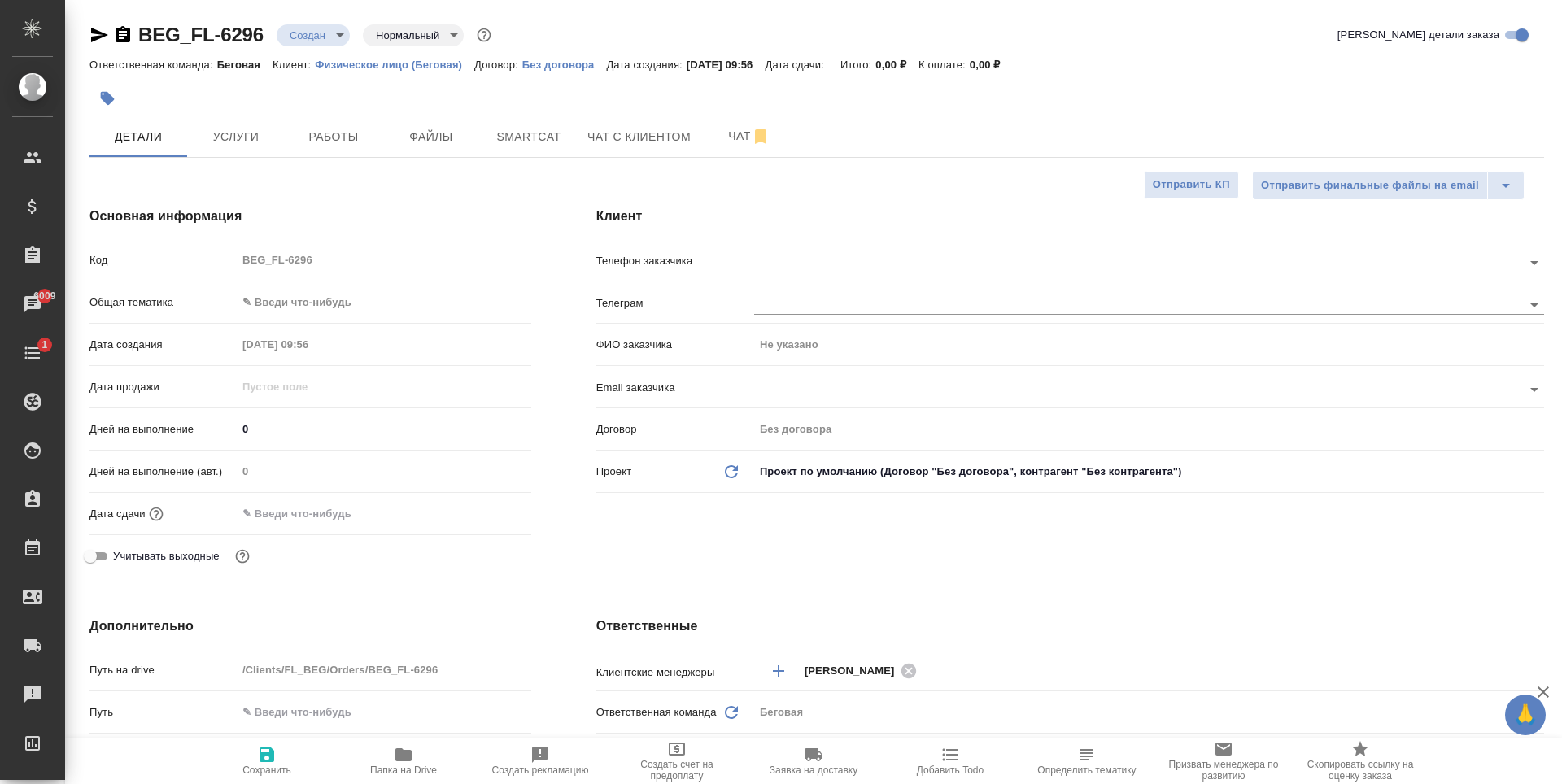
type textarea "x"
